Goal: Task Accomplishment & Management: Complete application form

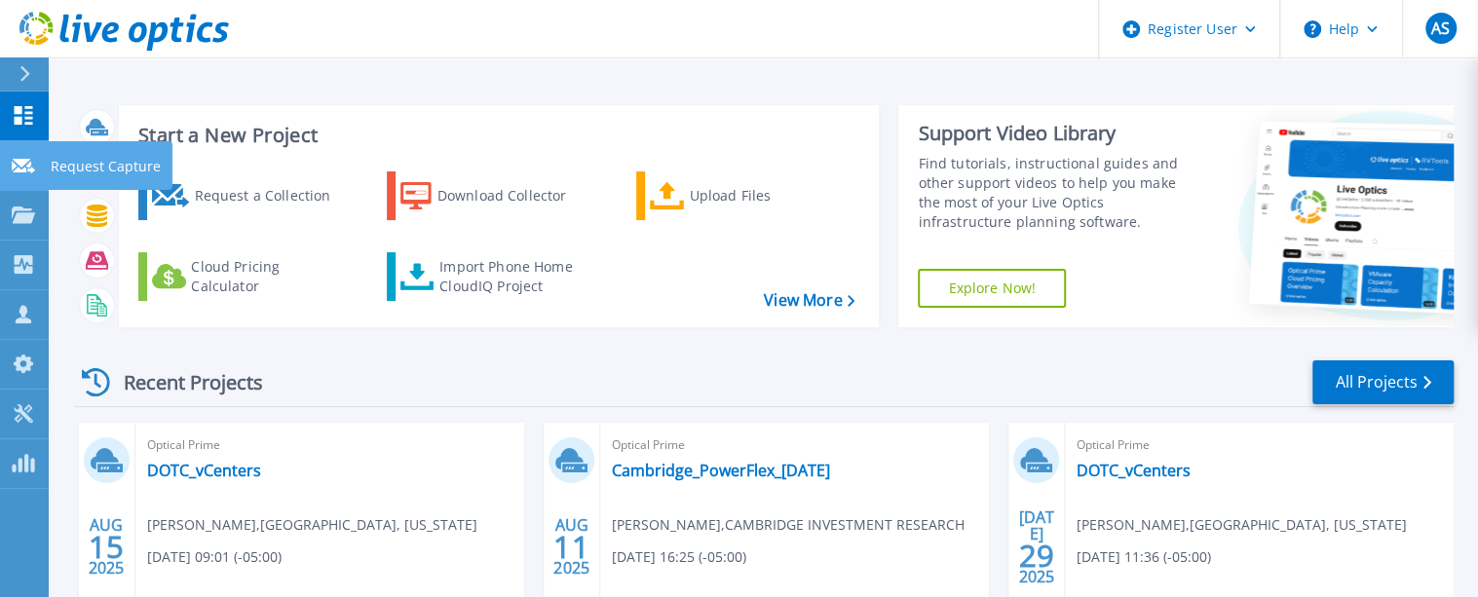
click at [95, 158] on p "Request Capture" at bounding box center [106, 166] width 110 height 51
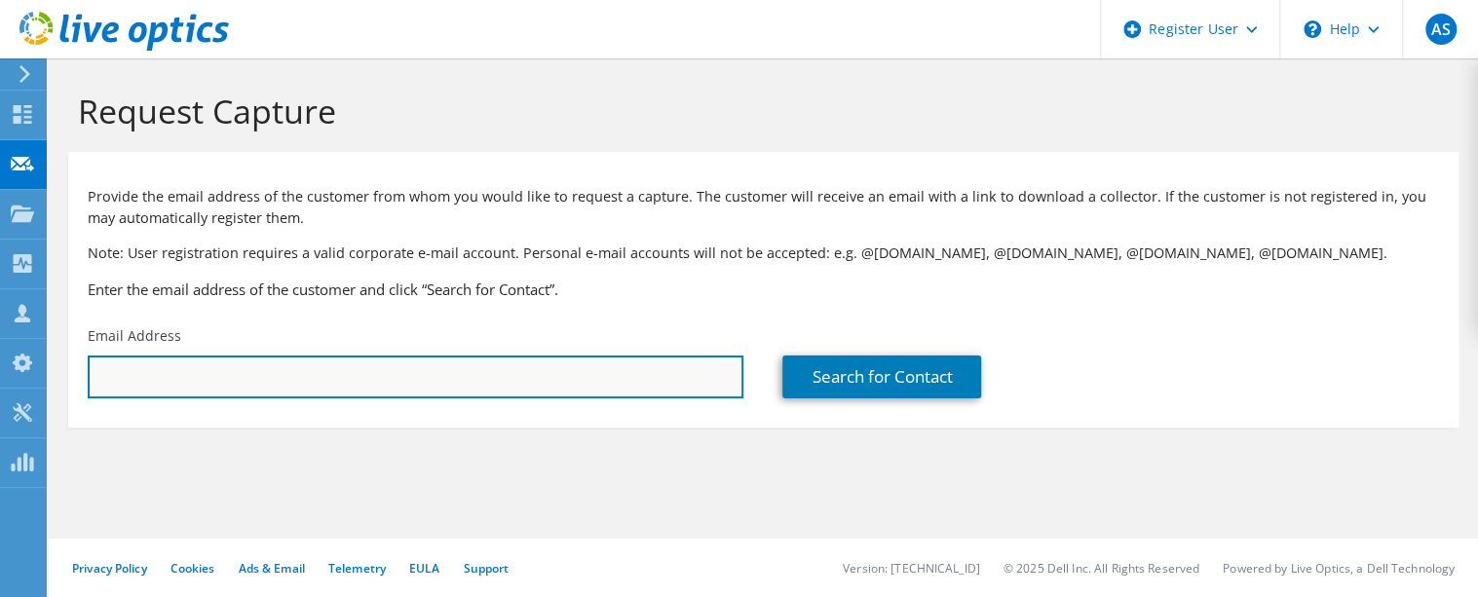
click at [338, 377] on input "text" at bounding box center [416, 377] width 656 height 43
type input "n"
click at [565, 365] on input "text" at bounding box center [416, 377] width 656 height 43
paste input "nsojka@midwestone.com"
click at [548, 384] on input "nsojka@midwestone.com" at bounding box center [416, 377] width 656 height 43
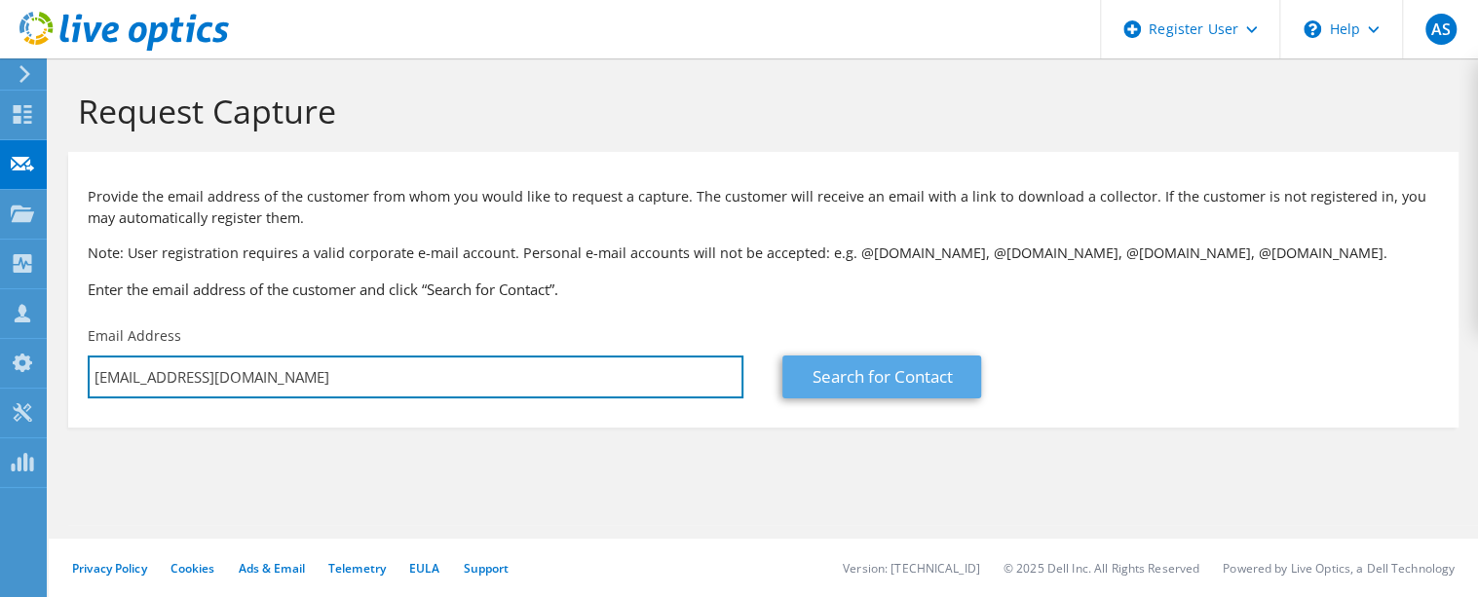
type input "nsojka@midwestone.com"
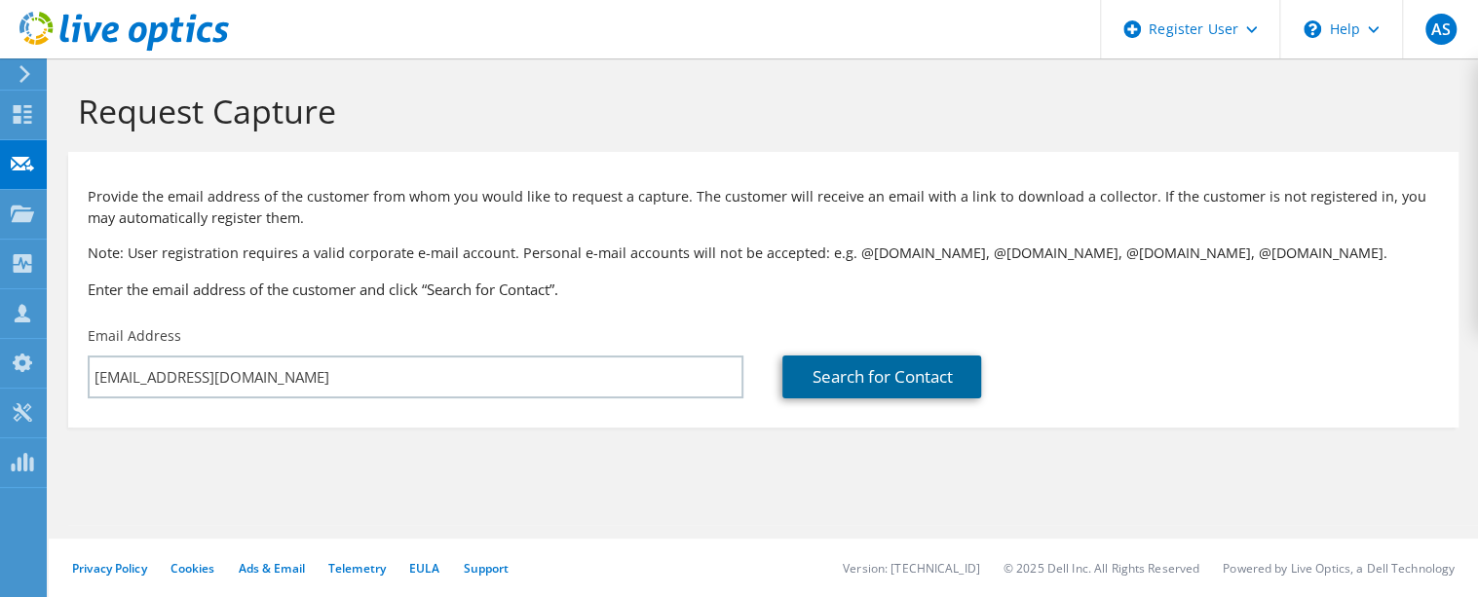
click at [873, 379] on link "Search for Contact" at bounding box center [881, 377] width 199 height 43
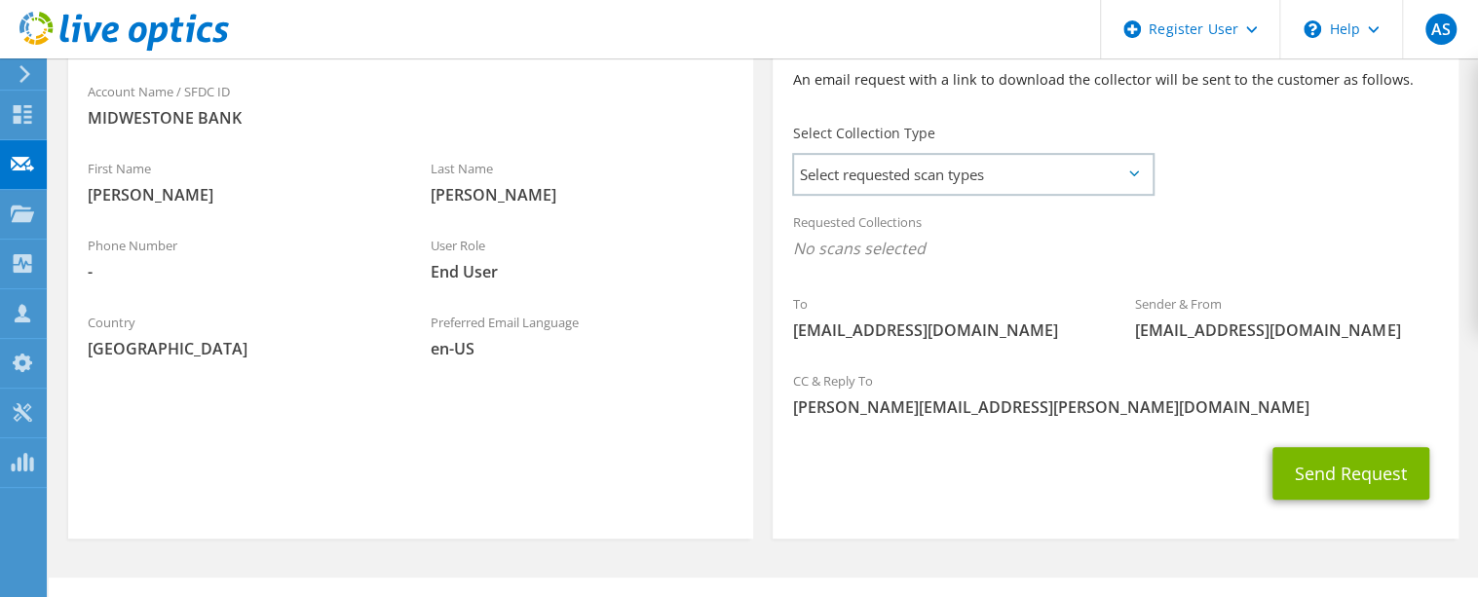
scroll to position [487, 0]
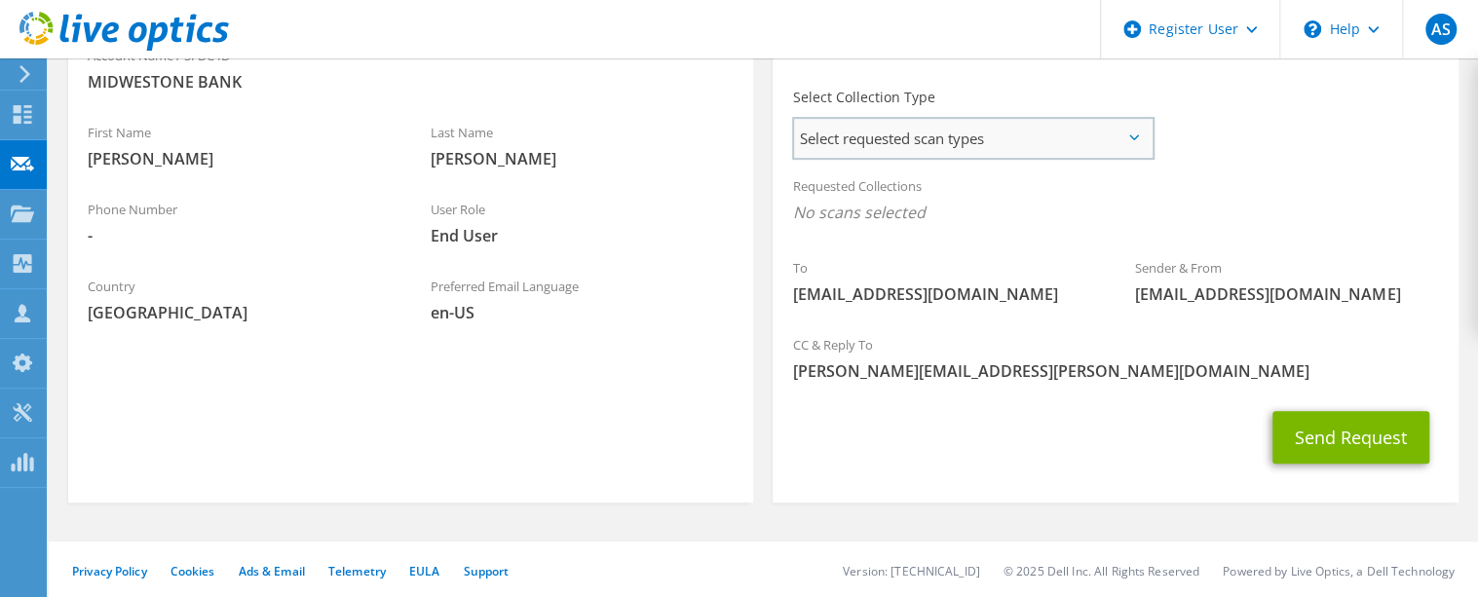
click at [992, 125] on span "Select requested scan types" at bounding box center [973, 138] width 358 height 39
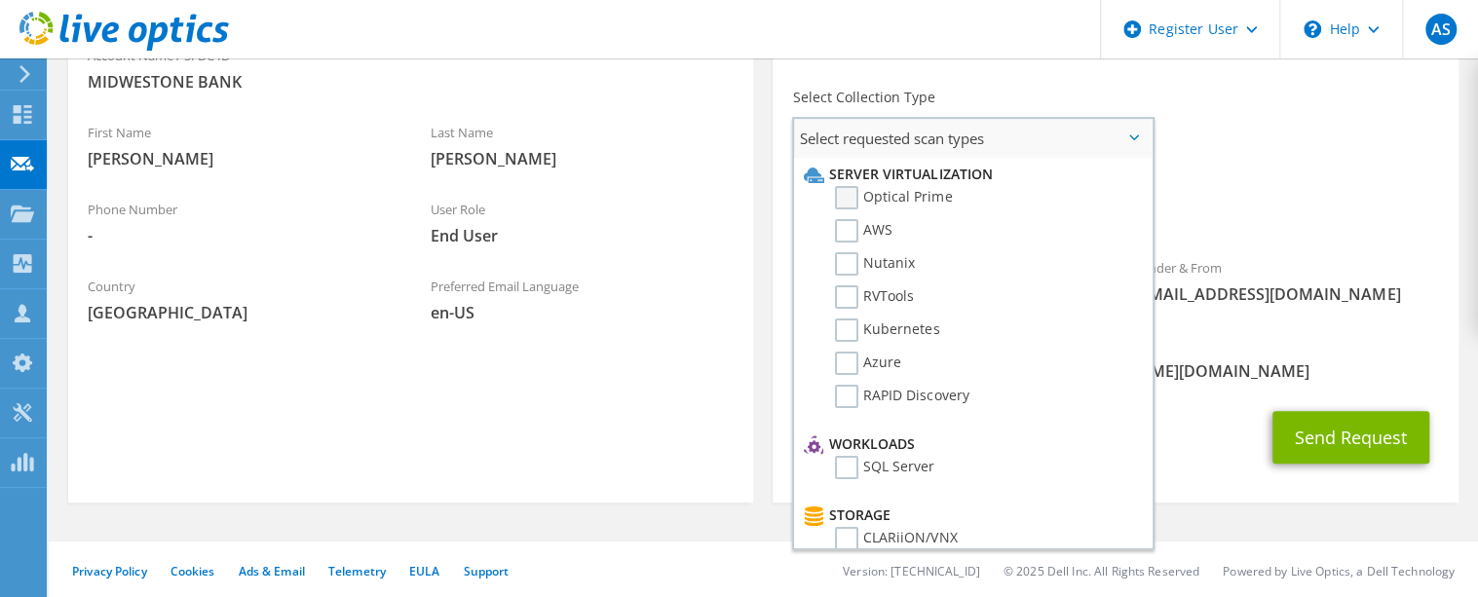
click at [883, 202] on label "Optical Prime" at bounding box center [893, 197] width 117 height 23
click at [0, 0] on input "Optical Prime" at bounding box center [0, 0] width 0 height 0
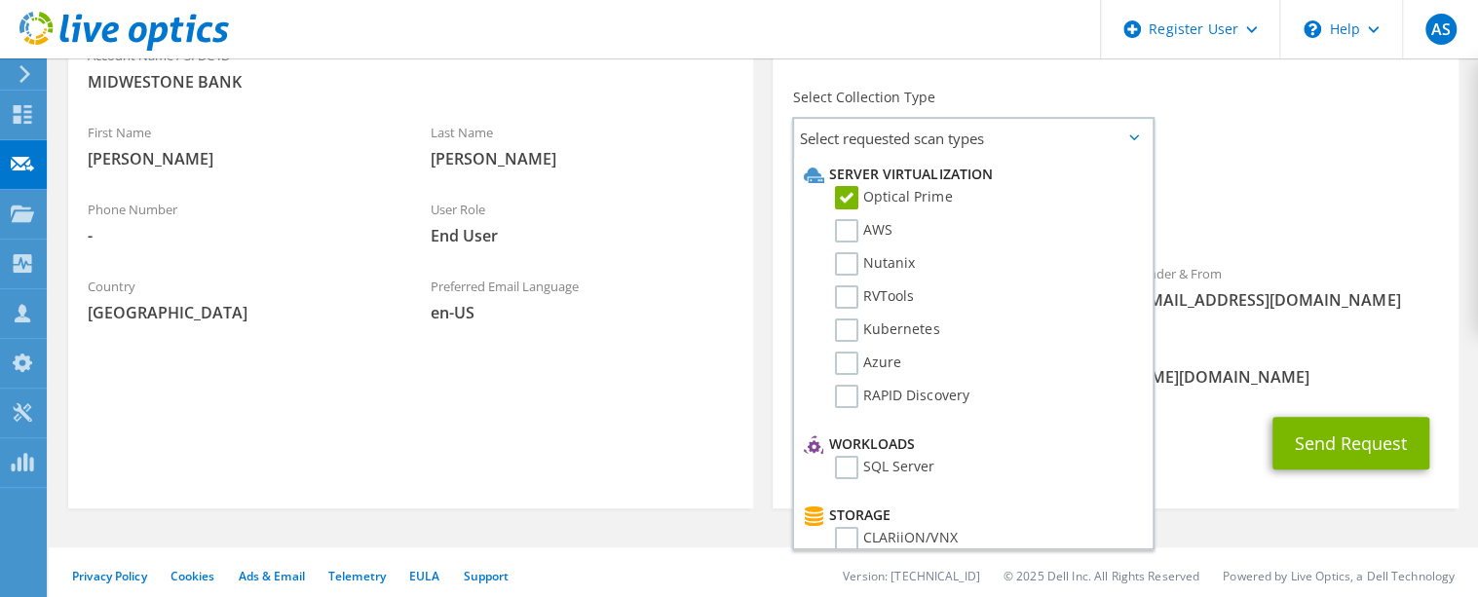
click at [1269, 220] on span "Optical Prime" at bounding box center [1115, 218] width 646 height 32
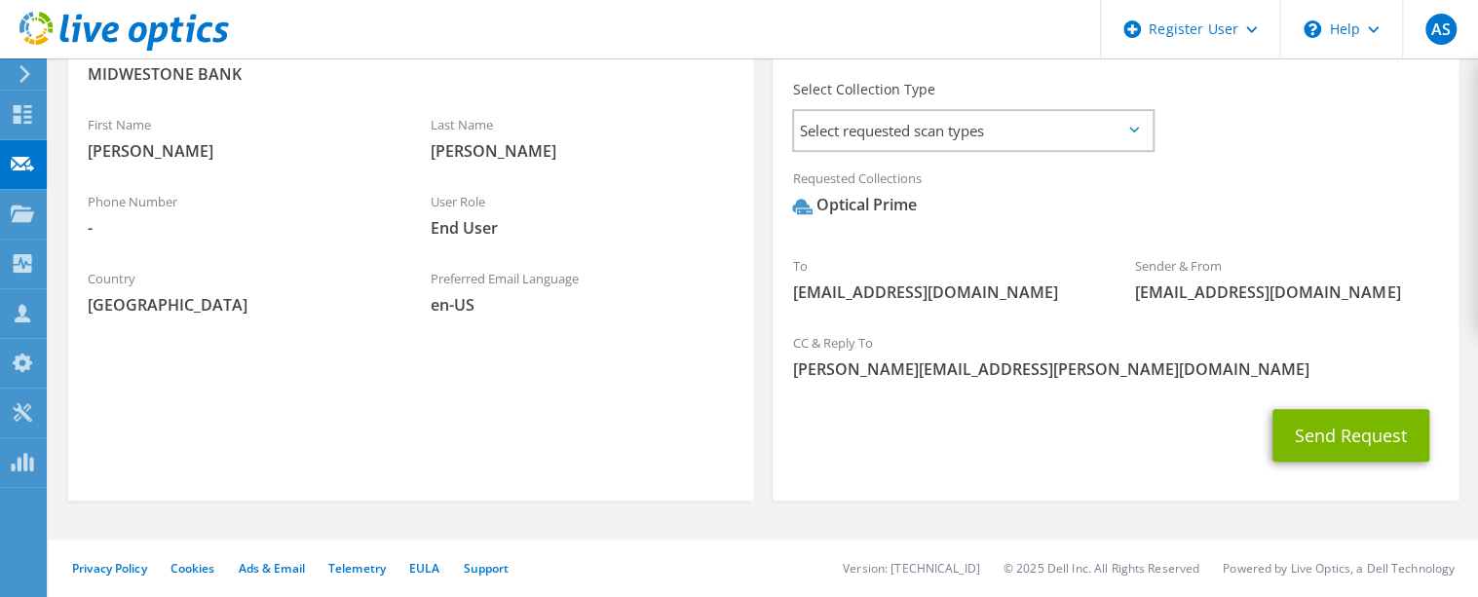
scroll to position [497, 0]
click at [1336, 424] on button "Send Request" at bounding box center [1351, 434] width 157 height 53
